Goal: Navigation & Orientation: Find specific page/section

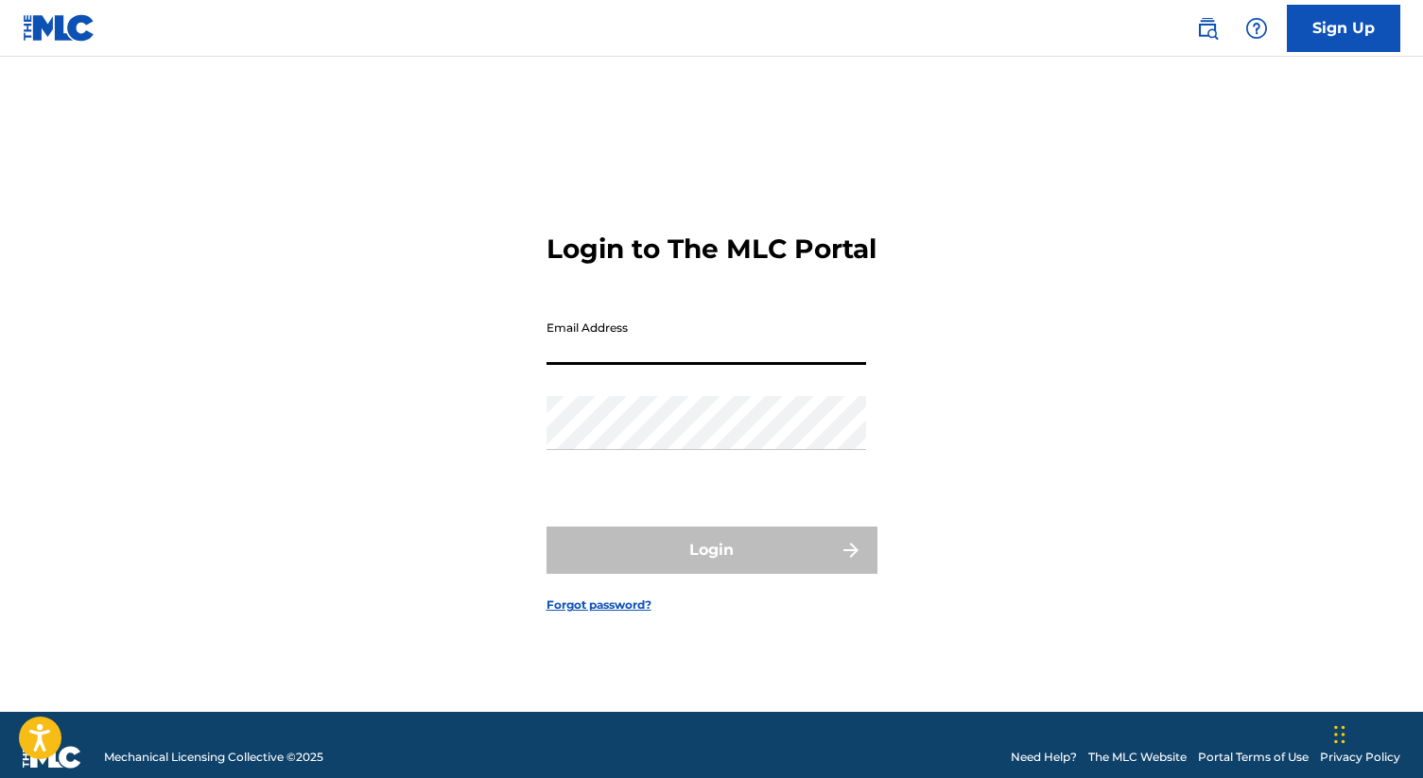
click at [790, 365] on input "Email Address" at bounding box center [707, 338] width 320 height 54
type input "[EMAIL_ADDRESS][DOMAIN_NAME]"
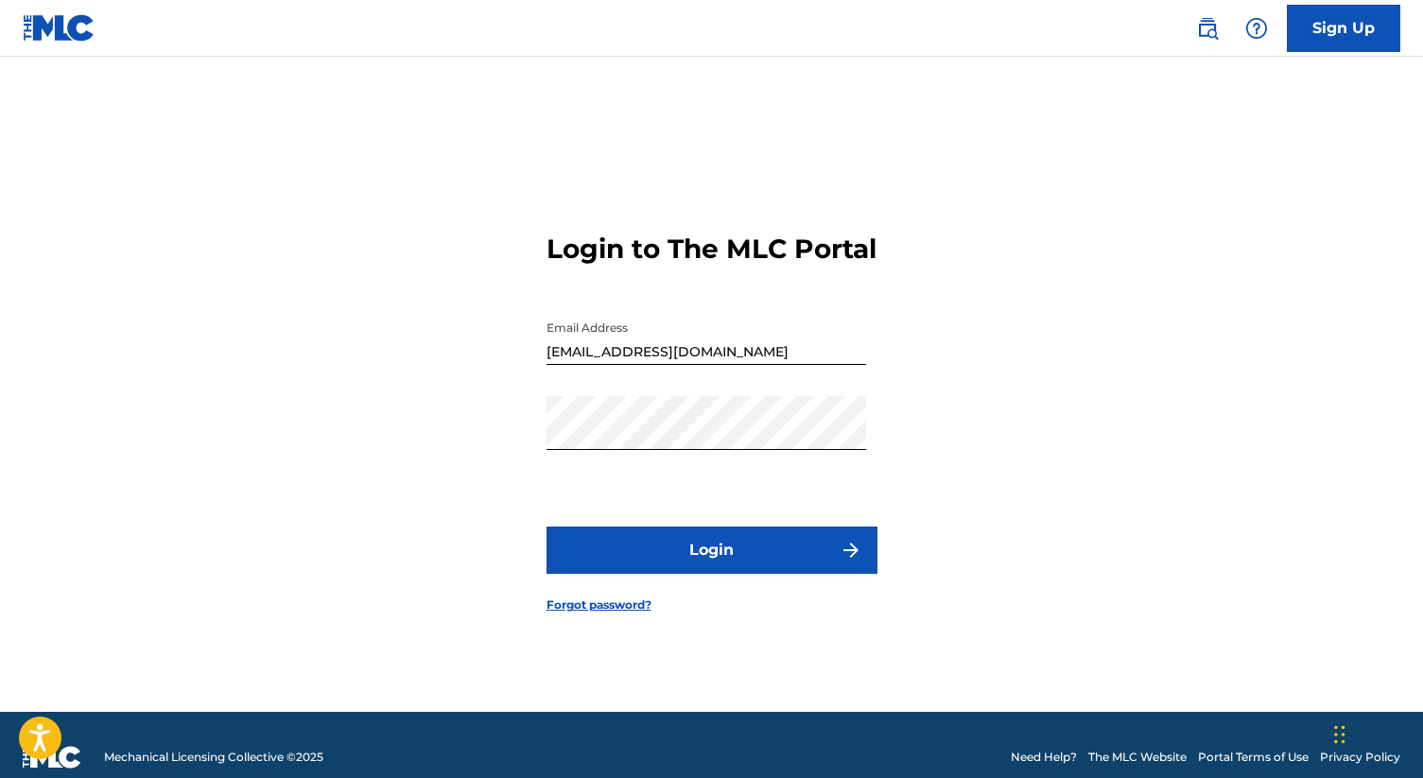
click at [716, 555] on button "Login" at bounding box center [712, 550] width 331 height 47
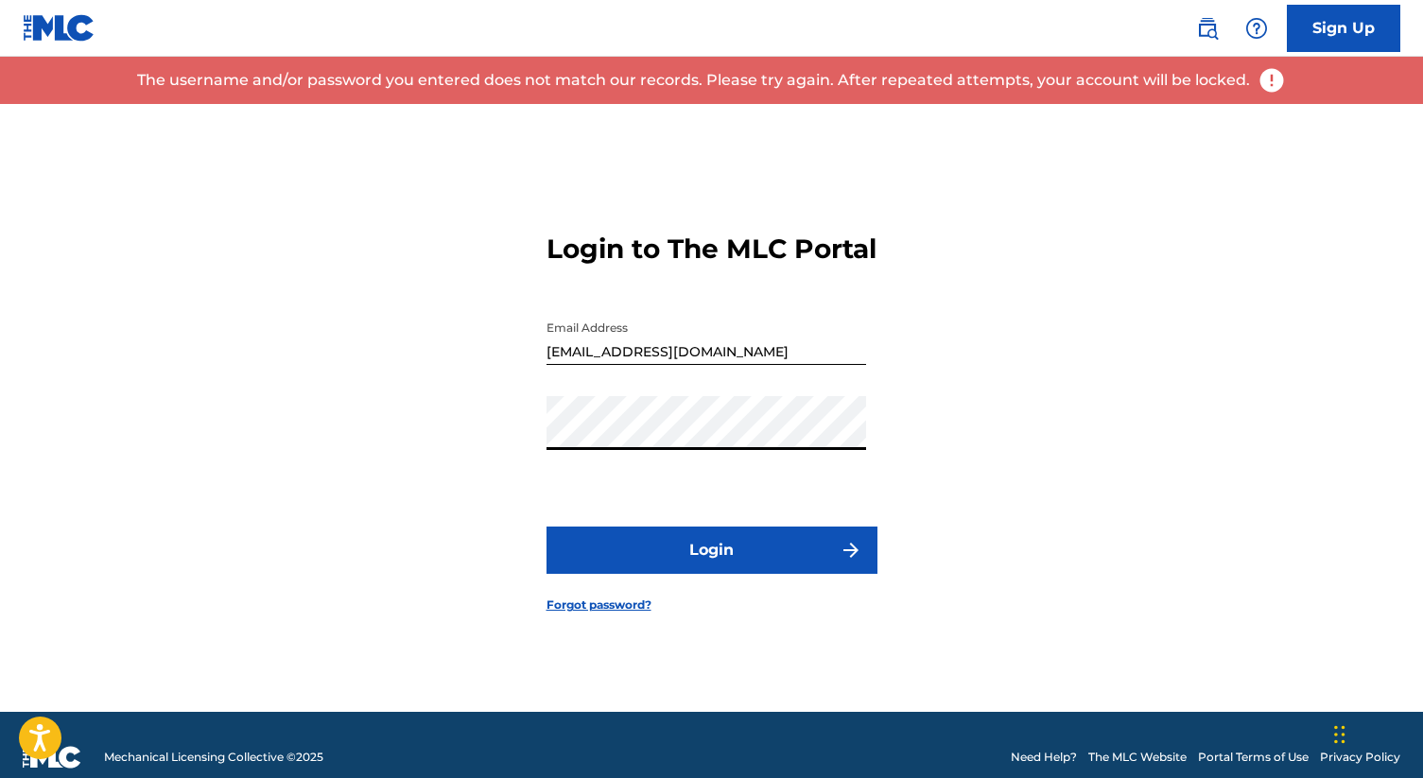
click at [716, 561] on button "Login" at bounding box center [712, 550] width 331 height 47
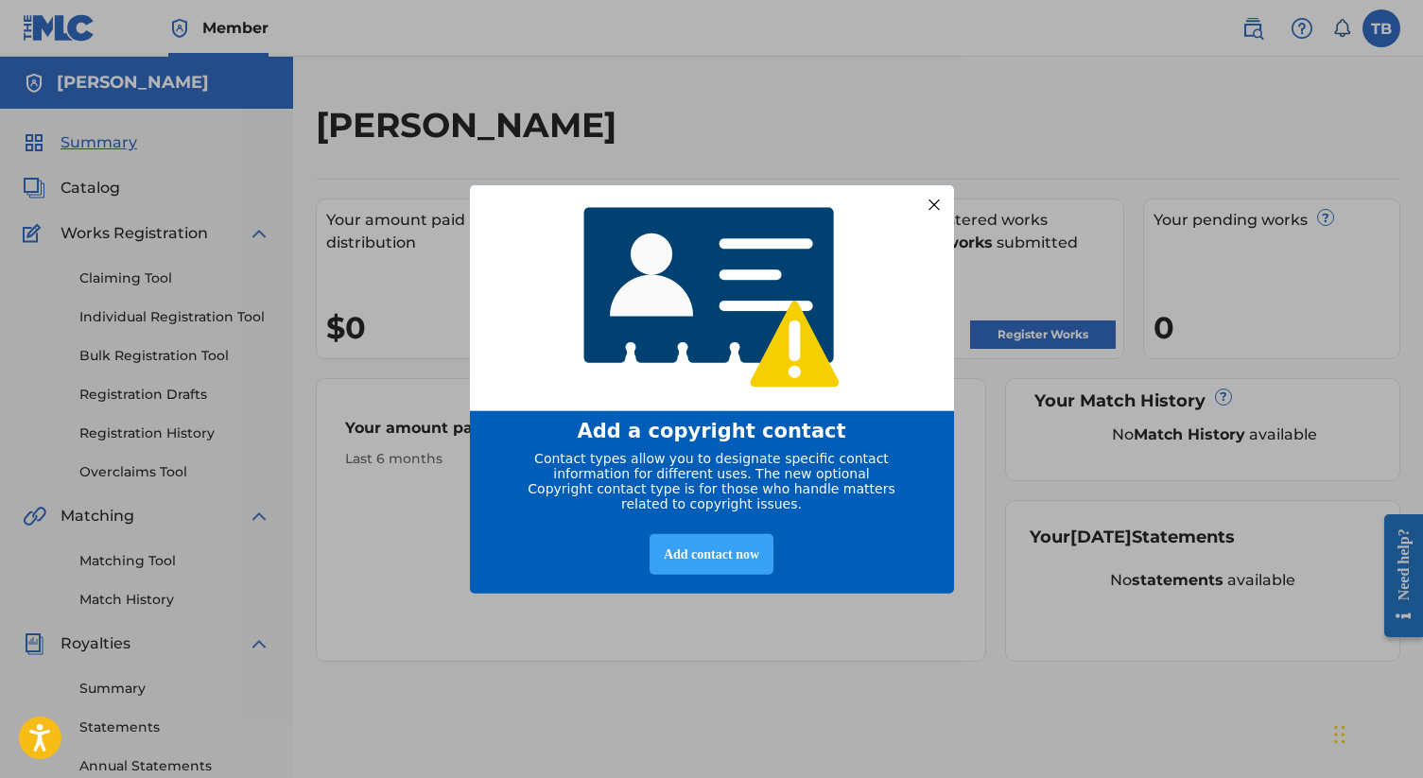
click at [712, 567] on div "Add contact now" at bounding box center [712, 554] width 124 height 41
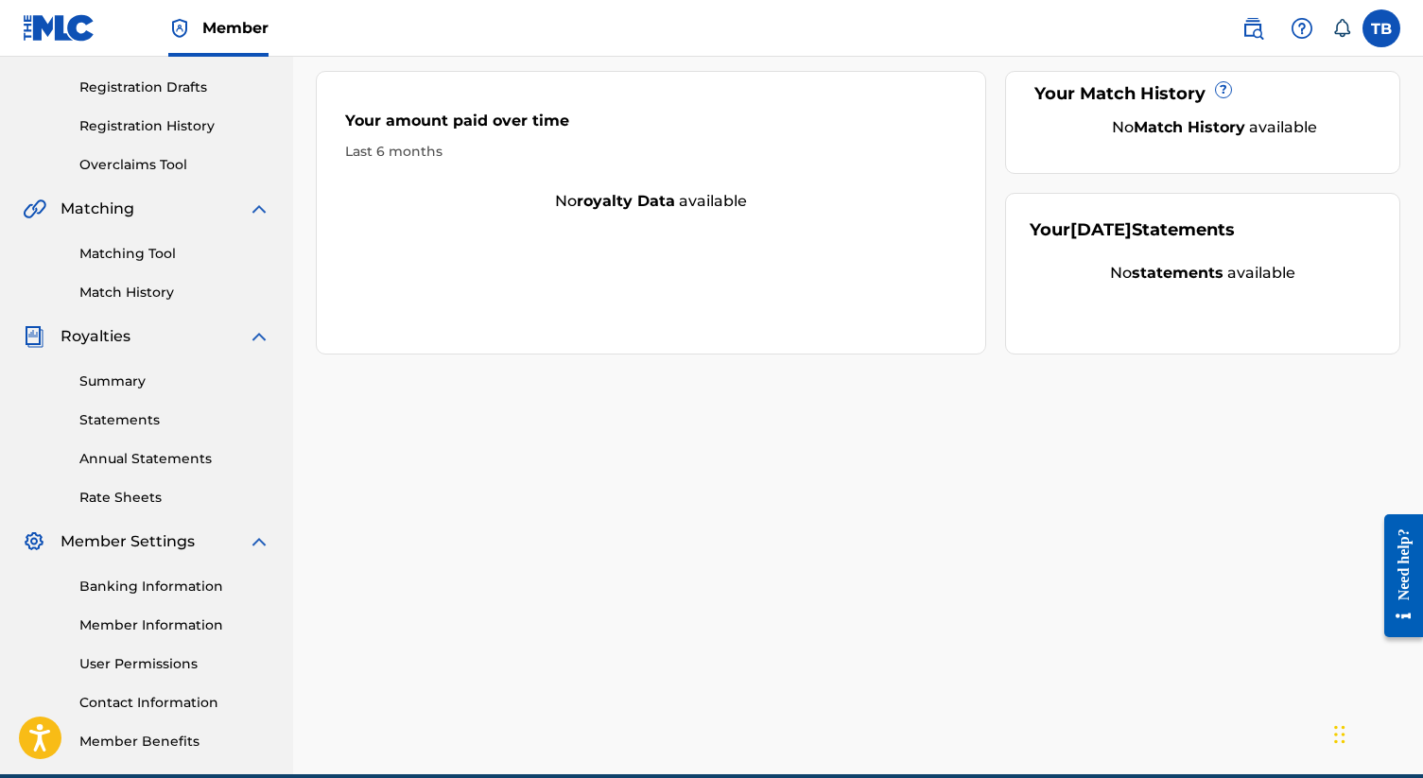
scroll to position [394, 0]
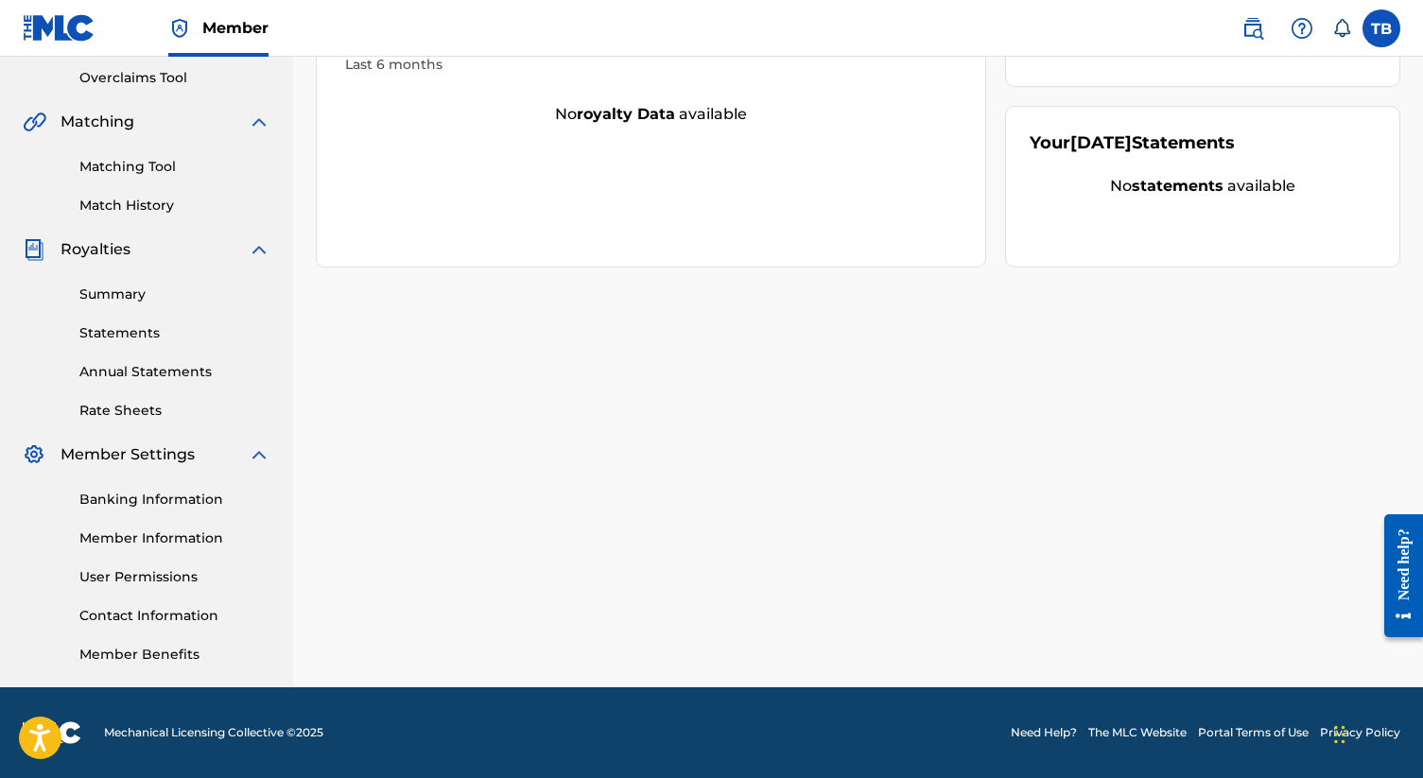
click at [186, 655] on link "Member Benefits" at bounding box center [174, 655] width 191 height 20
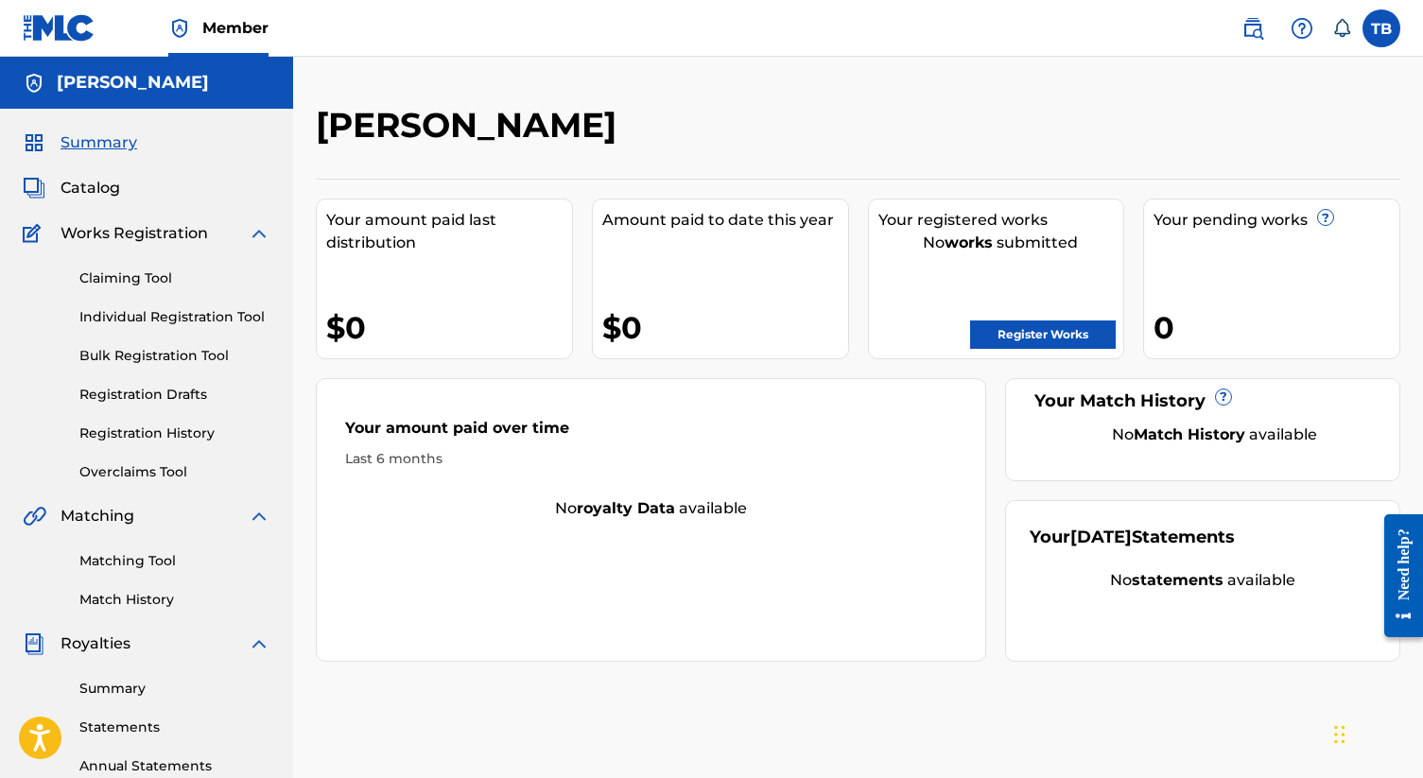
click at [81, 32] on img at bounding box center [59, 27] width 73 height 27
click at [262, 235] on img at bounding box center [259, 233] width 23 height 23
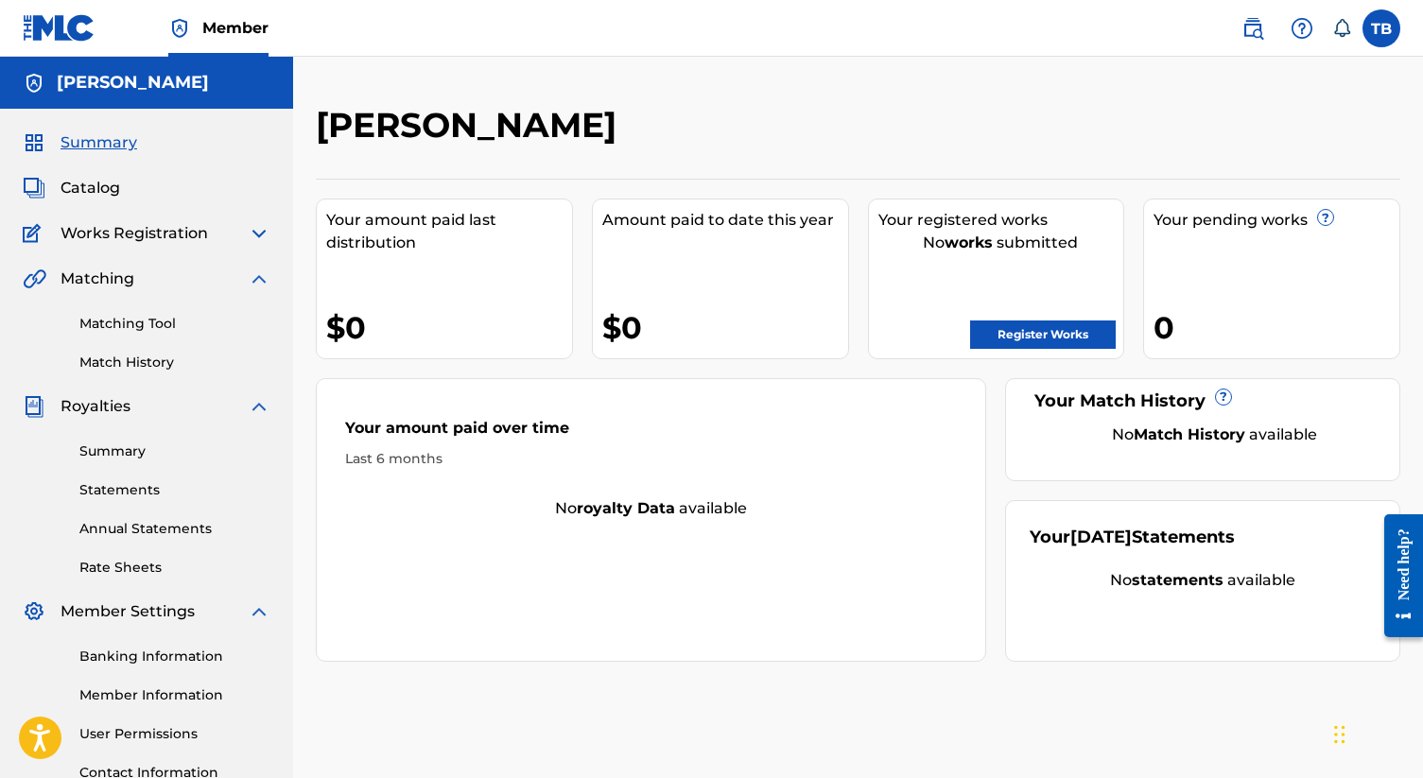
click at [1260, 28] on img at bounding box center [1253, 28] width 23 height 23
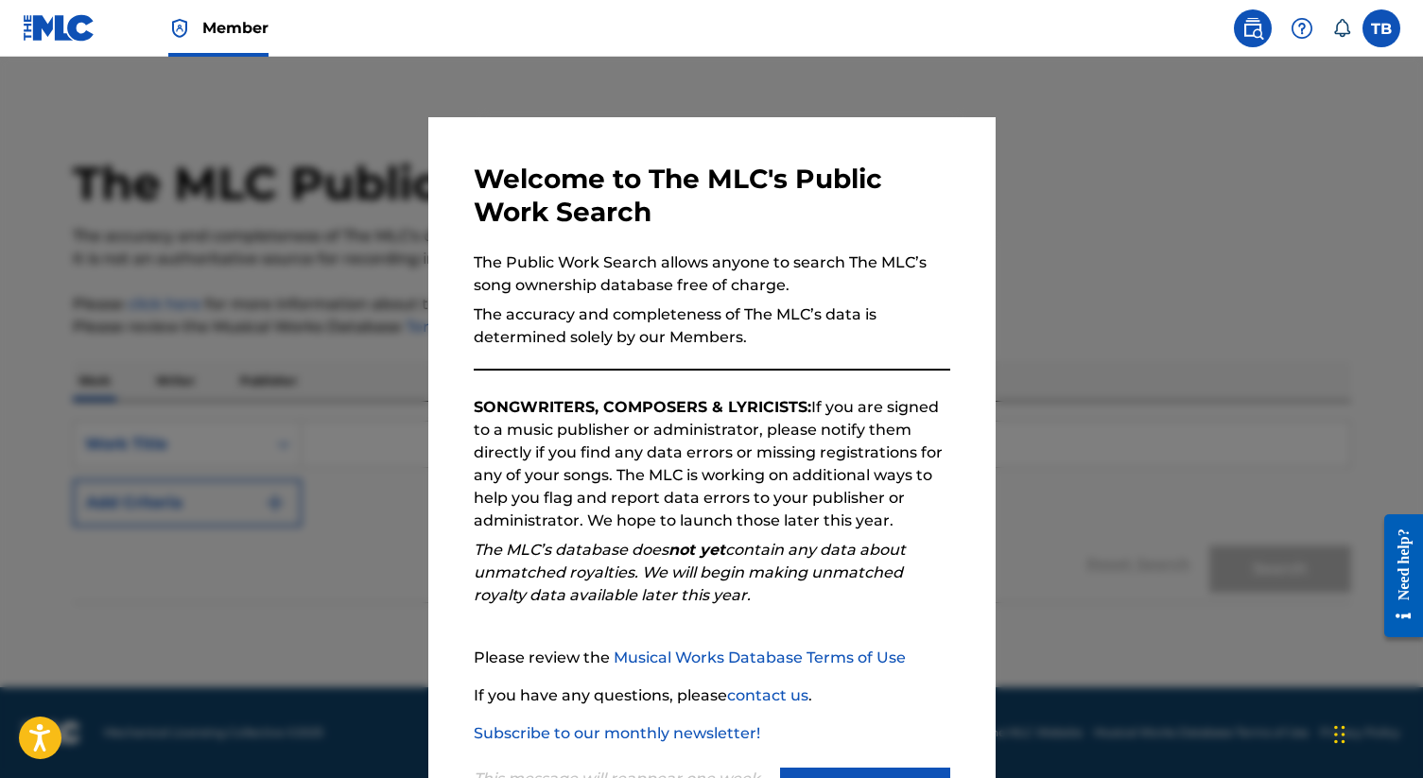
click at [1260, 28] on img at bounding box center [1253, 28] width 23 height 23
click at [1196, 275] on div at bounding box center [711, 446] width 1423 height 778
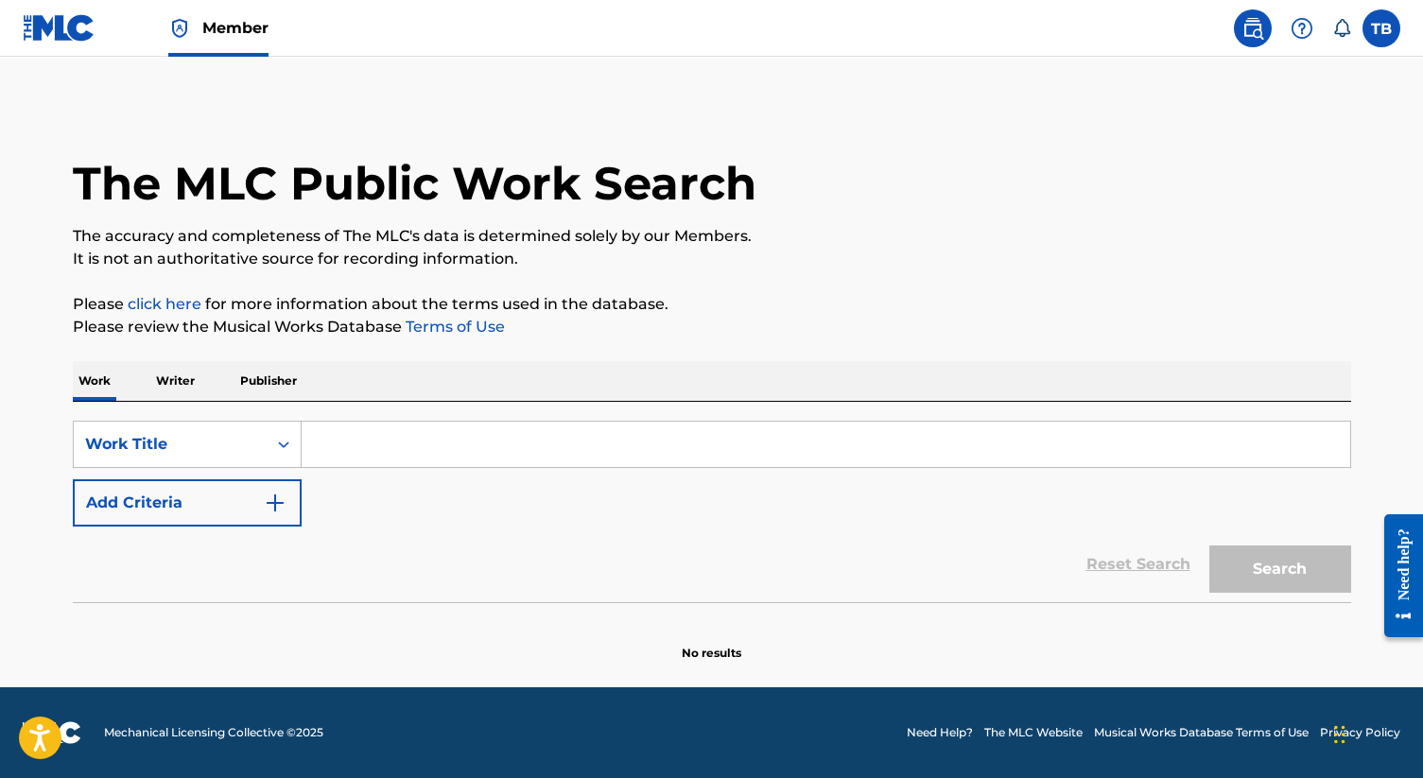
click at [1324, 109] on div "The MLC Public Work Search" at bounding box center [712, 173] width 1278 height 138
click at [1377, 30] on label at bounding box center [1382, 28] width 38 height 38
click at [1381, 28] on input "TB Taylor Burkett tpburkett@icloud.com Notification Preferences Profile Log out" at bounding box center [1381, 28] width 0 height 0
click at [1377, 30] on div "TB TB Taylor Burkett tpburkett@icloud.com Notification Preferences Profile Log …" at bounding box center [1382, 28] width 38 height 38
